Goal: Transaction & Acquisition: Book appointment/travel/reservation

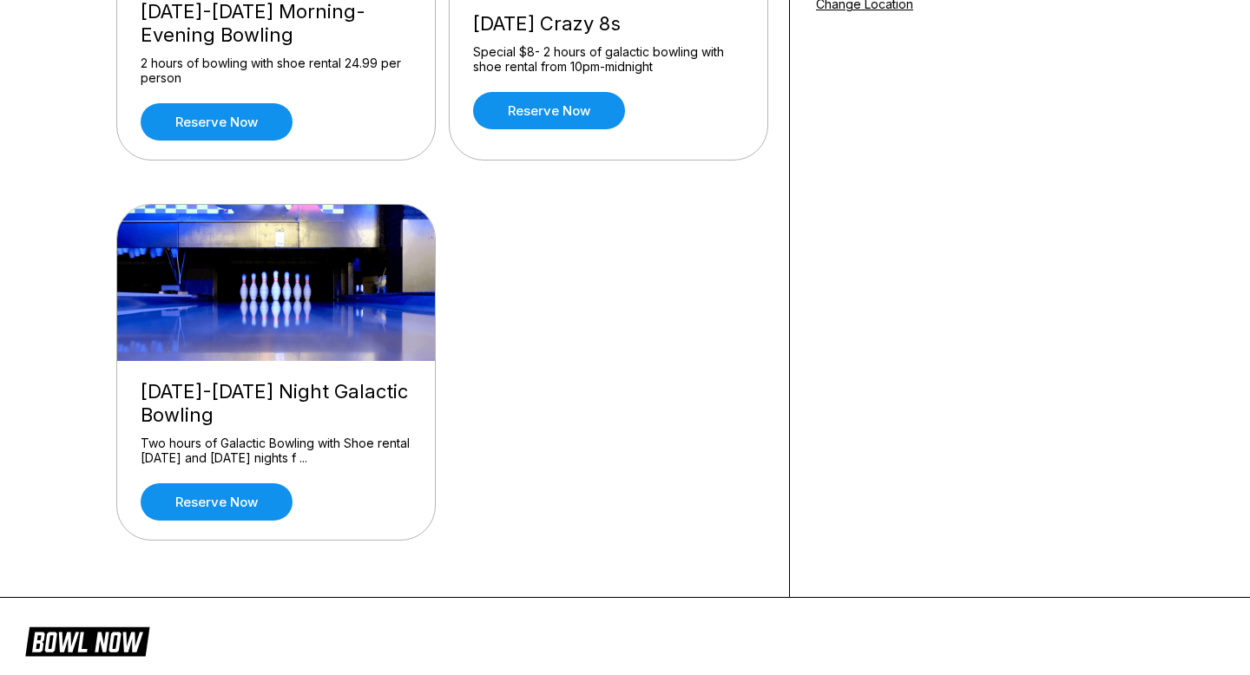
scroll to position [381, 0]
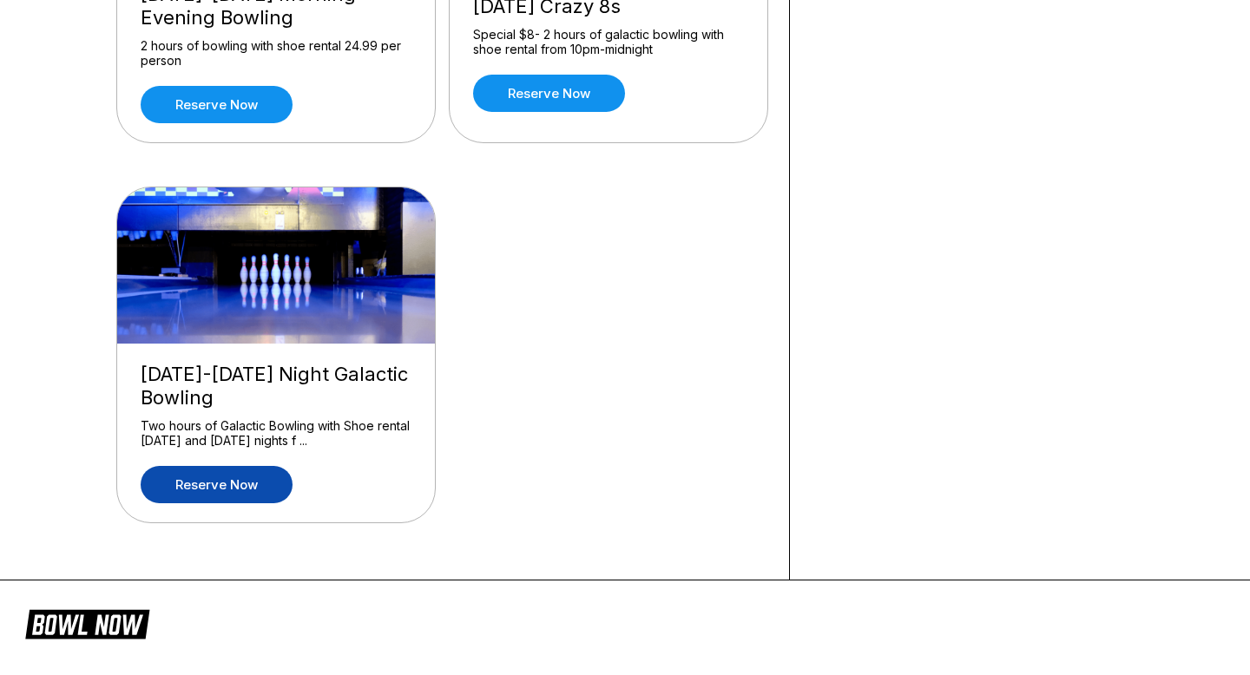
click at [256, 482] on link "Reserve now" at bounding box center [217, 484] width 152 height 37
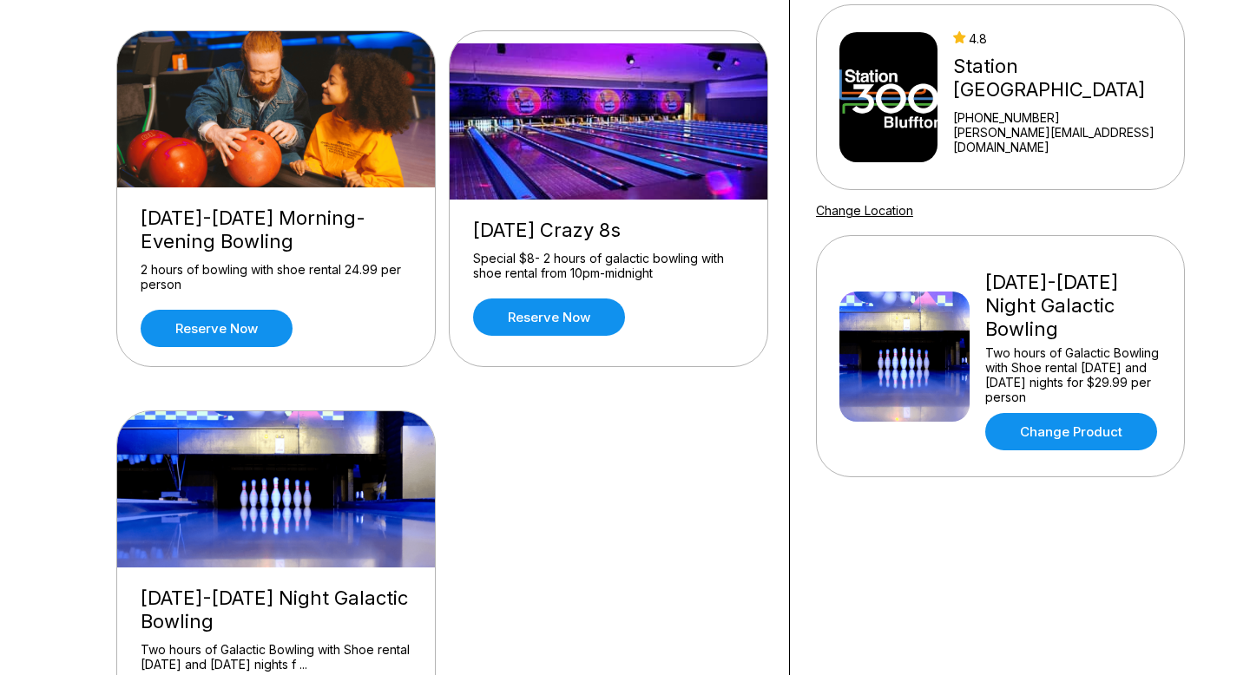
scroll to position [138, 0]
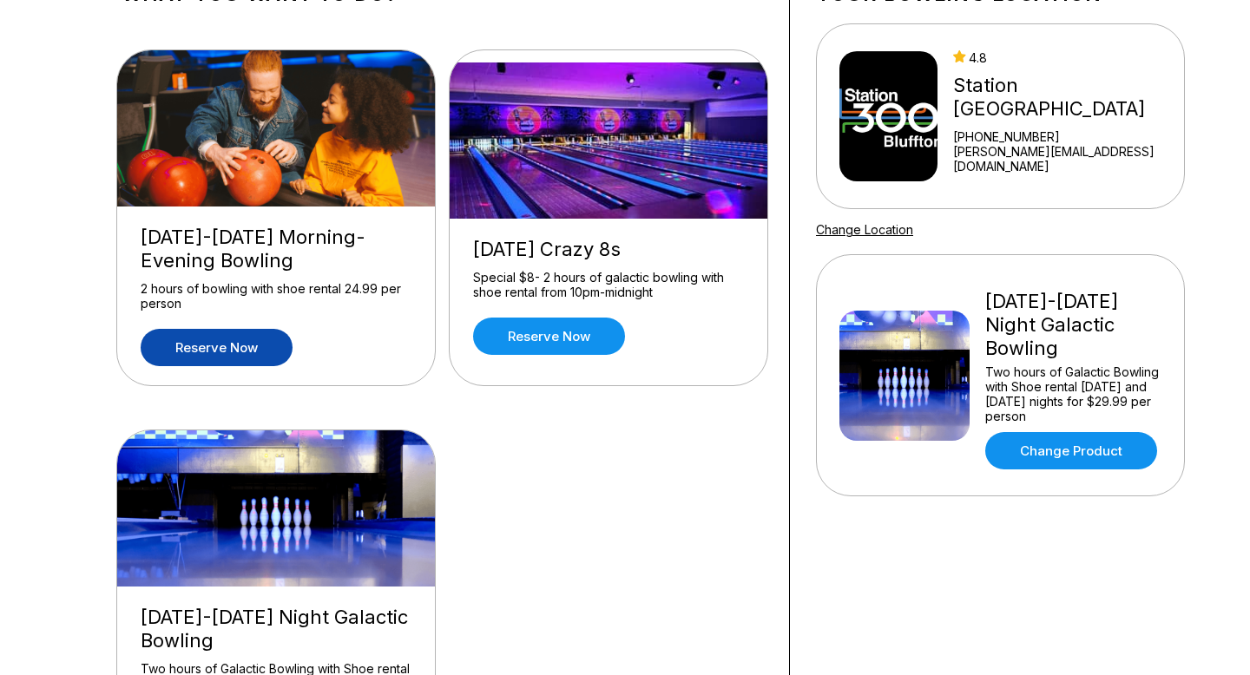
click at [260, 337] on link "Reserve now" at bounding box center [217, 347] width 152 height 37
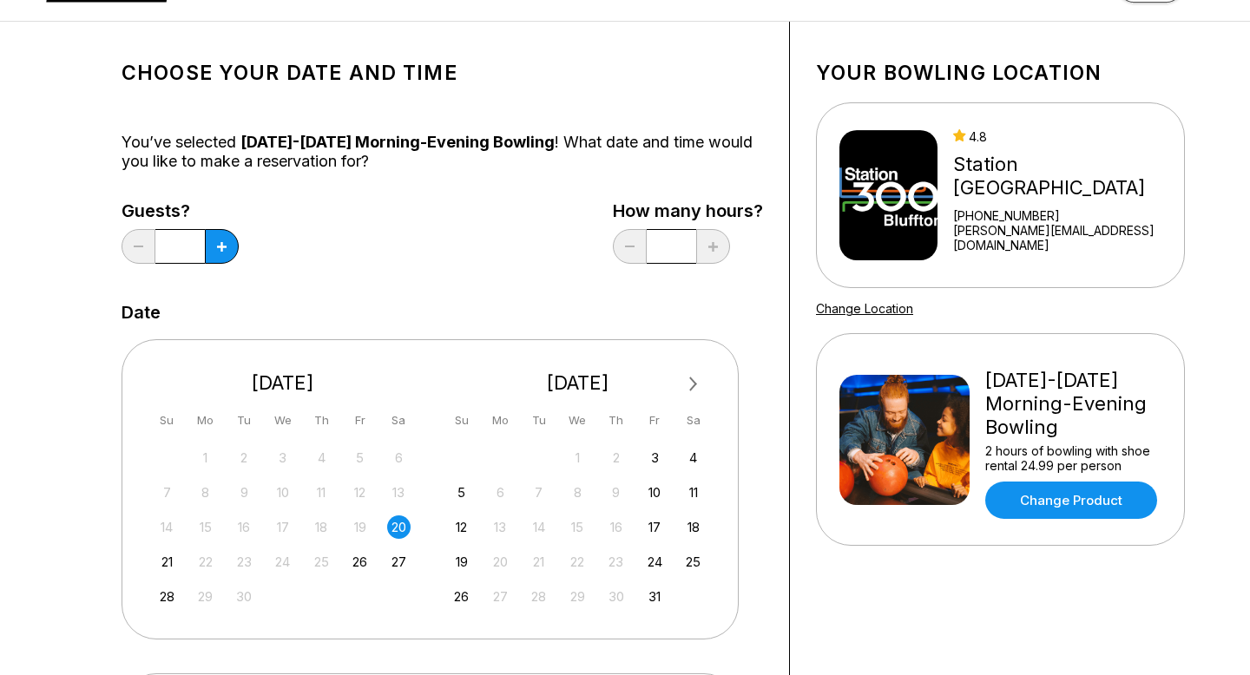
scroll to position [69, 0]
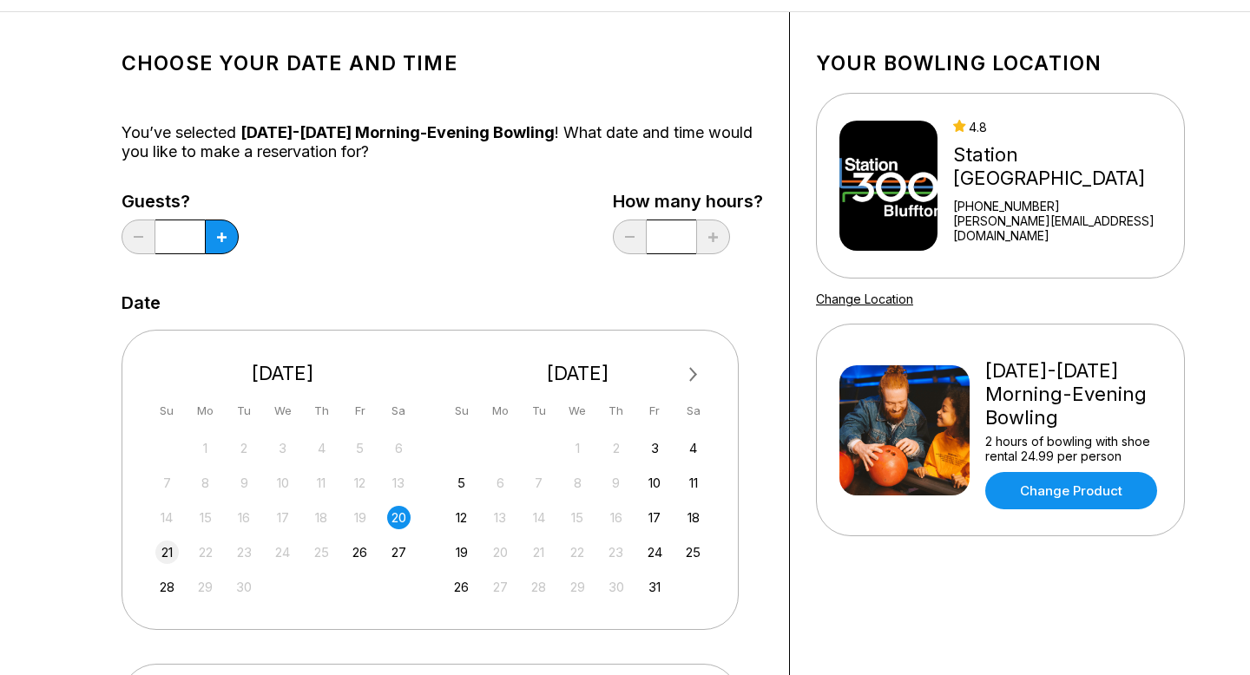
click at [160, 554] on div "21" at bounding box center [166, 552] width 23 height 23
click at [220, 240] on icon at bounding box center [222, 238] width 10 height 10
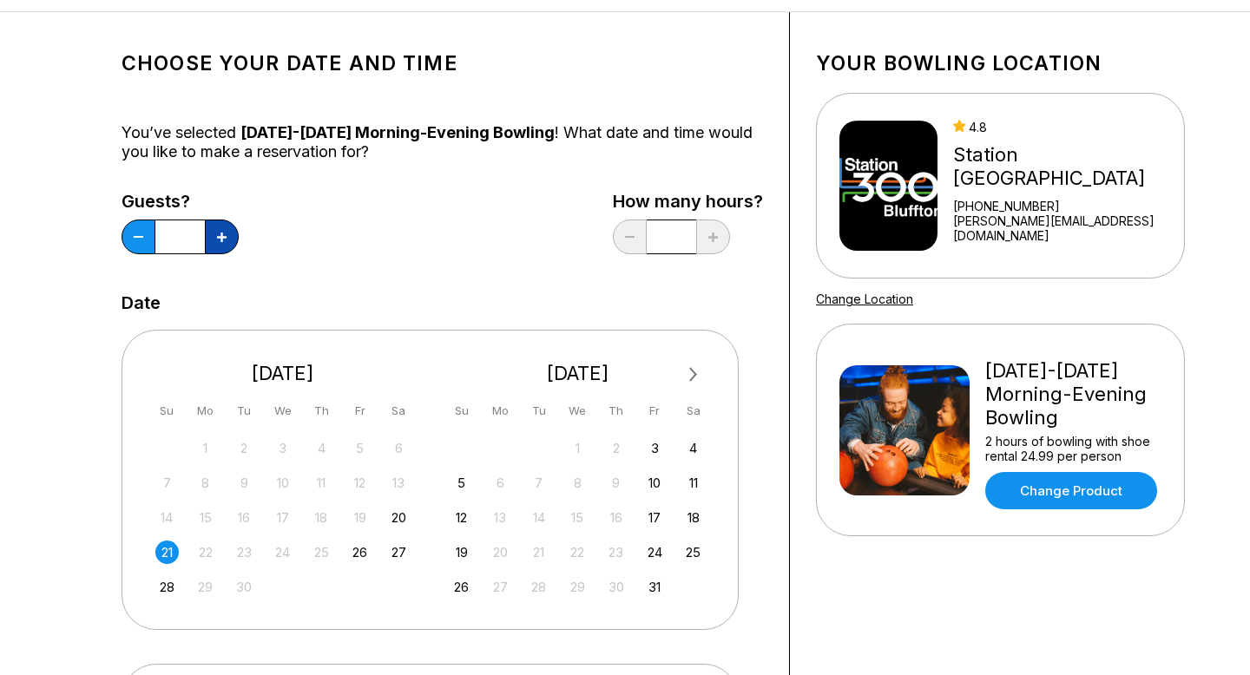
type input "*"
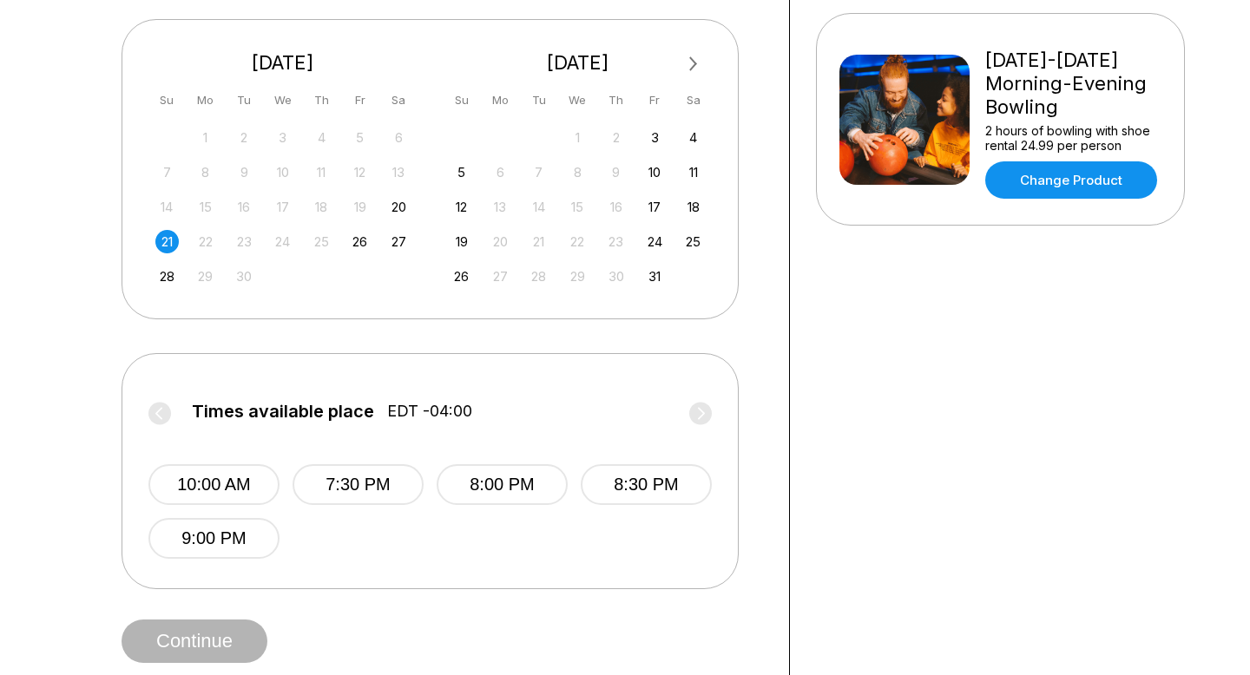
scroll to position [384, 0]
